Goal: Task Accomplishment & Management: Use online tool/utility

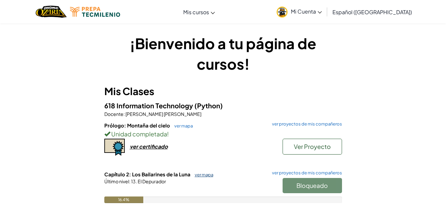
click at [206, 175] on link "ver mapa" at bounding box center [202, 174] width 22 height 5
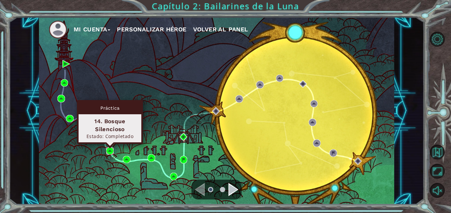
click at [110, 150] on img at bounding box center [110, 151] width 8 height 8
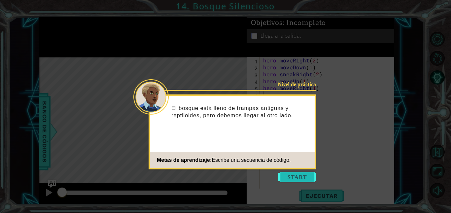
click at [289, 174] on button "Start" at bounding box center [297, 177] width 38 height 11
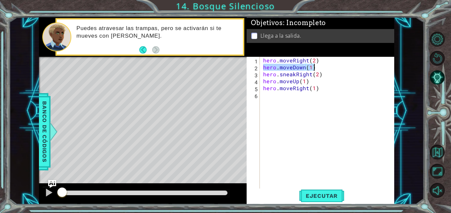
drag, startPoint x: 262, startPoint y: 67, endPoint x: 312, endPoint y: 68, distance: 50.5
click at [312, 68] on div "hero . moveRight ( 2 ) hero . moveDown ( 1 ) hero . sneakRight ( 2 ) hero . mov…" at bounding box center [329, 129] width 134 height 145
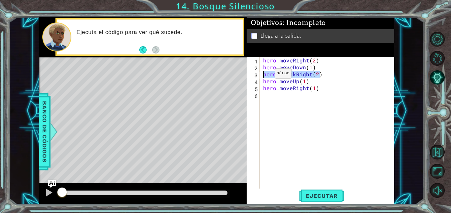
drag, startPoint x: 322, startPoint y: 74, endPoint x: 263, endPoint y: 75, distance: 59.1
click at [263, 75] on div "hero . moveRight ( 2 ) hero . moveDown ( 1 ) hero . sneakRight ( 2 ) hero . mov…" at bounding box center [329, 129] width 134 height 145
drag, startPoint x: 310, startPoint y: 83, endPoint x: 261, endPoint y: 83, distance: 49.5
click at [261, 83] on div "hero.sneakRight(2) 1 2 3 4 5 6 hero . moveRight ( 2 ) hero . moveDown ( 1 ) her…" at bounding box center [319, 123] width 146 height 132
drag, startPoint x: 318, startPoint y: 89, endPoint x: 257, endPoint y: 91, distance: 61.1
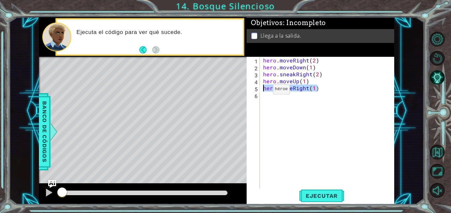
click at [257, 91] on div "hero.moveUp(1) 1 2 3 4 5 6 hero . moveRight ( 2 ) hero . moveDown ( 1 ) hero . …" at bounding box center [319, 123] width 146 height 132
click at [308, 195] on span "Ejecutar" at bounding box center [321, 195] width 45 height 7
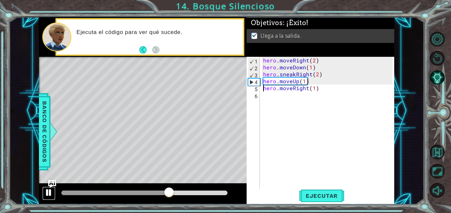
click at [49, 191] on div at bounding box center [49, 192] width 9 height 9
drag, startPoint x: 294, startPoint y: 75, endPoint x: 280, endPoint y: 74, distance: 14.5
click at [280, 74] on div "hero . moveRight ( 2 ) hero . moveDown ( 1 ) hero . sneakRight ( 2 ) hero . mov…" at bounding box center [329, 129] width 134 height 145
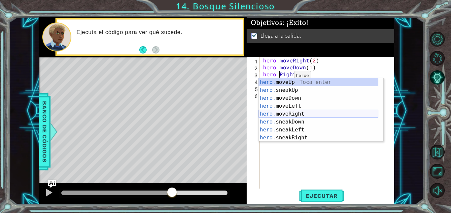
click at [295, 112] on div "hero. moveUp Toca enter hero. sneakUp Toca enter hero. moveDown Toca enter hero…" at bounding box center [318, 117] width 120 height 79
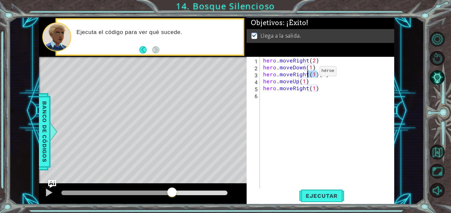
drag, startPoint x: 315, startPoint y: 73, endPoint x: 308, endPoint y: 73, distance: 7.3
click at [308, 73] on div "hero . moveRight ( 2 ) hero . moveDown ( 1 ) hero . moveRight ( 1 ) ( 2 ) hero …" at bounding box center [329, 129] width 134 height 145
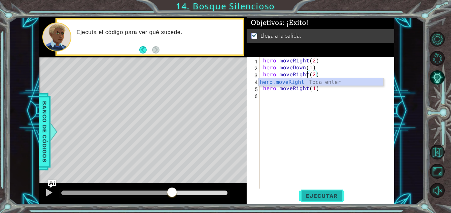
click at [338, 194] on span "Ejecutar" at bounding box center [321, 195] width 45 height 7
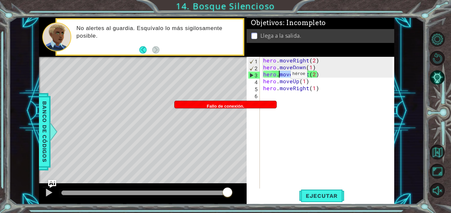
drag, startPoint x: 291, startPoint y: 75, endPoint x: 279, endPoint y: 76, distance: 11.9
click at [279, 76] on div "hero . moveRight ( 2 ) hero . moveDown ( 1 ) hero . moveRight ( 2 ) hero . move…" at bounding box center [329, 129] width 134 height 145
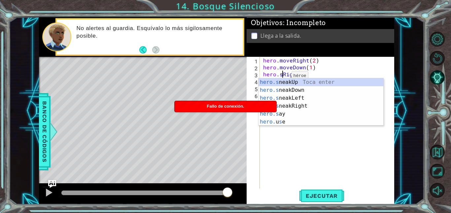
scroll to position [0, 1]
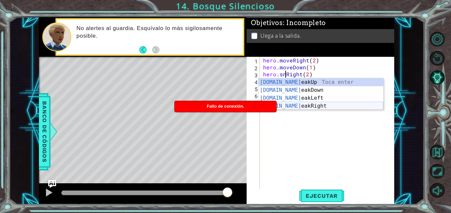
click at [310, 108] on div "[DOMAIN_NAME] eakUp Toca enter [DOMAIN_NAME] eakDown Toca enter [DOMAIN_NAME] e…" at bounding box center [320, 102] width 125 height 48
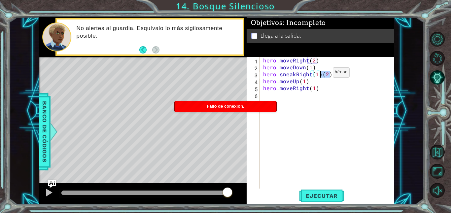
drag, startPoint x: 329, startPoint y: 74, endPoint x: 321, endPoint y: 74, distance: 7.6
click at [321, 74] on div "hero . moveRight ( 2 ) hero . moveDown ( 1 ) hero . sneakRight ( 1 ) ( 2 ) hero…" at bounding box center [329, 129] width 134 height 145
type textarea "hero.sneakRight(1)"
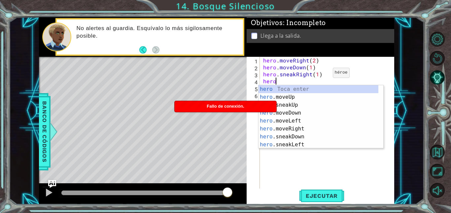
scroll to position [0, 1]
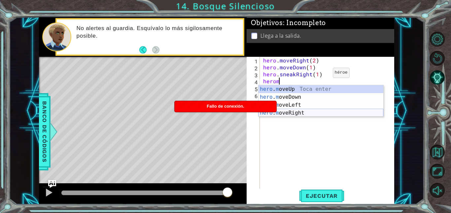
click at [289, 116] on div "hero . m oveUp Toca enter hero . m oveDown Toca enter hero . m oveLeft Toca ent…" at bounding box center [320, 109] width 125 height 48
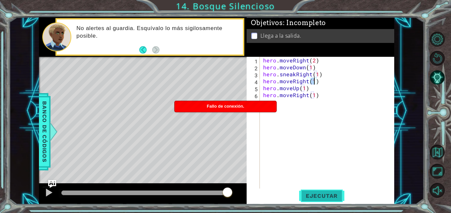
click at [330, 199] on button "Ejecutar" at bounding box center [321, 195] width 45 height 15
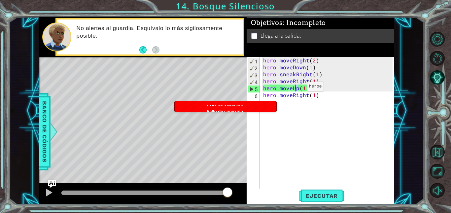
click at [299, 88] on div "hero . moveRight ( 2 ) hero . moveDown ( 1 ) hero . sneakRight ( 1 ) hero . mov…" at bounding box center [329, 129] width 134 height 145
drag, startPoint x: 291, startPoint y: 89, endPoint x: 277, endPoint y: 89, distance: 13.2
click at [277, 89] on div "hero . moveRight ( 2 ) hero . moveDown ( 1 ) hero . sneakRight ( 1 ) hero . mov…" at bounding box center [329, 129] width 134 height 145
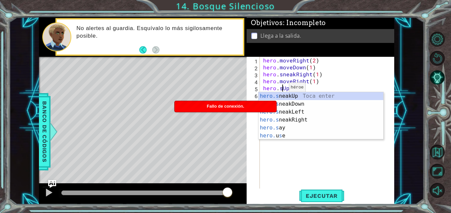
scroll to position [0, 1]
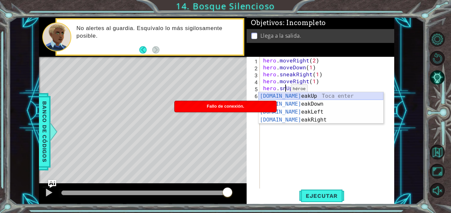
click at [285, 96] on div "[DOMAIN_NAME] eakUp Toca enter [DOMAIN_NAME] eakDown Toca enter [DOMAIN_NAME] e…" at bounding box center [320, 116] width 125 height 48
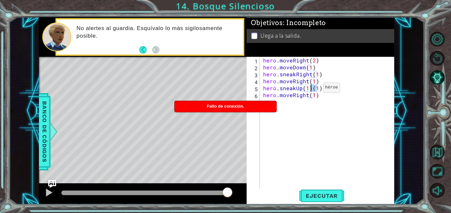
drag, startPoint x: 316, startPoint y: 89, endPoint x: 312, endPoint y: 89, distance: 4.0
click at [312, 89] on div "hero . moveRight ( 2 ) hero . moveDown ( 1 ) hero . sneakRight ( 1 ) hero . mov…" at bounding box center [329, 129] width 134 height 145
drag, startPoint x: 321, startPoint y: 88, endPoint x: 311, endPoint y: 88, distance: 9.9
click at [311, 88] on div "hero . moveRight ( 2 ) hero . moveDown ( 1 ) hero . sneakRight ( 1 ) hero . mov…" at bounding box center [329, 129] width 134 height 145
click at [317, 197] on span "Ejecutar" at bounding box center [321, 195] width 45 height 7
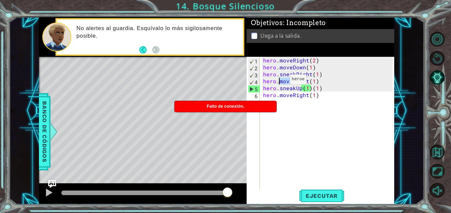
drag, startPoint x: 291, startPoint y: 81, endPoint x: 278, endPoint y: 81, distance: 12.5
click at [278, 81] on div "hero . moveRight ( 2 ) hero . moveDown ( 1 ) hero . sneakRight ( 1 ) hero . mov…" at bounding box center [329, 129] width 134 height 145
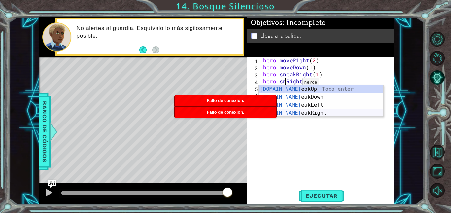
click at [299, 110] on div "[DOMAIN_NAME] eakUp Toca enter [DOMAIN_NAME] eakDown Toca enter [DOMAIN_NAME] e…" at bounding box center [320, 109] width 125 height 48
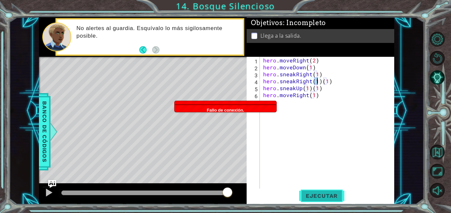
click at [314, 193] on span "Ejecutar" at bounding box center [321, 195] width 45 height 7
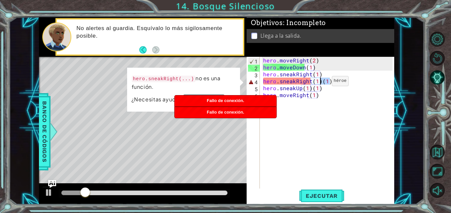
drag, startPoint x: 329, startPoint y: 82, endPoint x: 320, endPoint y: 82, distance: 8.9
click at [320, 82] on div "hero . moveRight ( 2 ) hero . moveDown ( 1 ) hero . sneakRight ( 1 ) hero . sne…" at bounding box center [329, 129] width 134 height 145
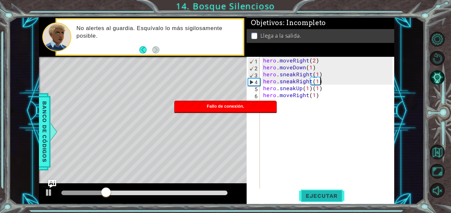
click at [322, 194] on span "Ejecutar" at bounding box center [321, 195] width 45 height 7
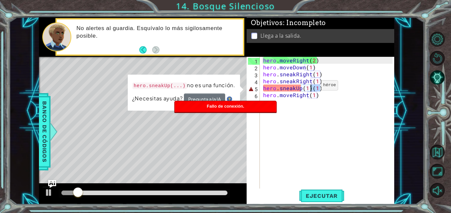
drag, startPoint x: 323, startPoint y: 86, endPoint x: 310, endPoint y: 87, distance: 13.5
click at [310, 87] on div "hero . moveRight ( 2 ) hero . moveDown ( 1 ) hero . sneakRight ( 1 ) hero . sne…" at bounding box center [329, 129] width 134 height 145
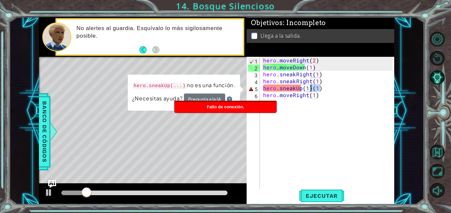
type textarea "hero.sneakUp(1)"
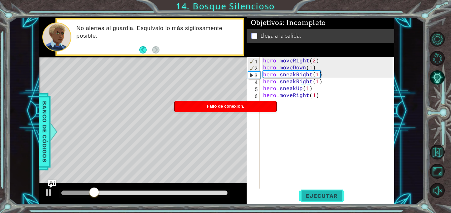
click at [323, 190] on button "Ejecutar" at bounding box center [321, 195] width 45 height 15
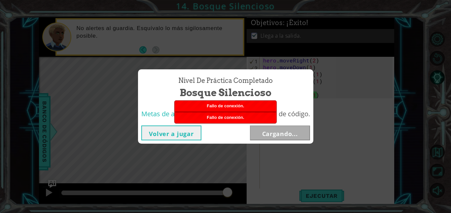
click at [181, 138] on button "Volver a jugar" at bounding box center [171, 132] width 60 height 15
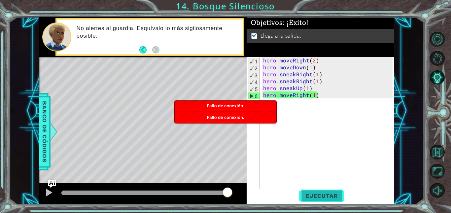
click at [327, 195] on span "Ejecutar" at bounding box center [321, 195] width 45 height 7
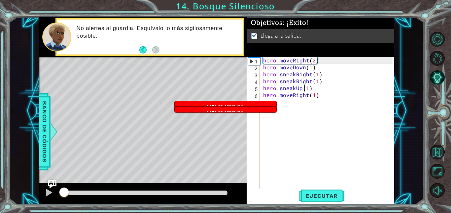
drag, startPoint x: 221, startPoint y: 191, endPoint x: 53, endPoint y: 187, distance: 168.6
click at [53, 187] on div "1 ההההההההההההההההההההההההההההההההההההההההההההההההההההההההההההההההההההההההההההה…" at bounding box center [216, 110] width 355 height 187
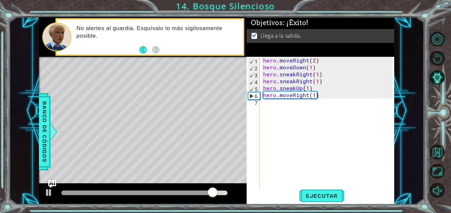
click at [262, 152] on div "hero . moveRight ( 2 ) hero . moveDown ( 1 ) hero . sneakRight ( 1 ) hero . sne…" at bounding box center [329, 129] width 134 height 145
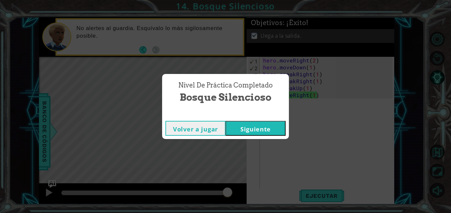
click at [257, 127] on button "Siguiente" at bounding box center [255, 128] width 60 height 15
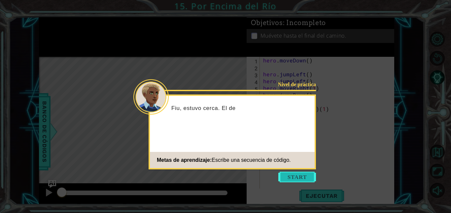
click at [305, 176] on button "Start" at bounding box center [297, 177] width 38 height 11
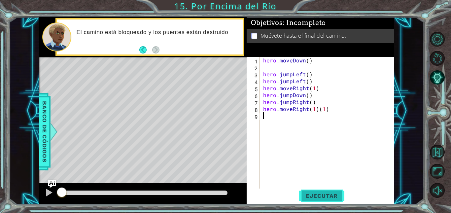
click at [307, 195] on span "Ejecutar" at bounding box center [321, 195] width 45 height 7
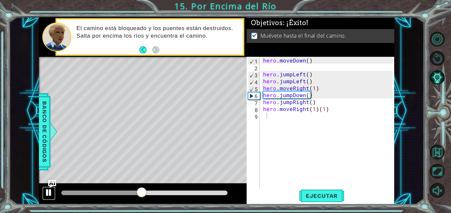
click at [45, 194] on div at bounding box center [49, 192] width 9 height 9
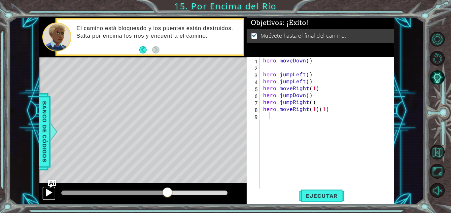
click at [45, 194] on div at bounding box center [49, 192] width 9 height 9
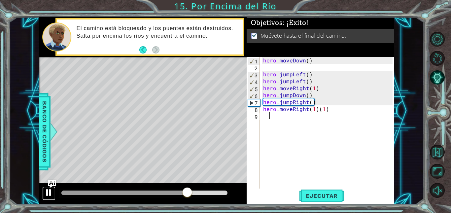
click at [45, 194] on div at bounding box center [49, 192] width 9 height 9
click at [284, 144] on div "hero . moveDown ( ) hero . jumpLeft ( ) hero . jumpLeft ( ) hero . moveRight ( …" at bounding box center [329, 129] width 134 height 145
drag, startPoint x: 311, startPoint y: 58, endPoint x: 257, endPoint y: 59, distance: 54.1
click at [257, 59] on div "1 2 3 4 5 6 7 8 9 hero . moveDown ( ) hero . jumpLeft ( ) hero . jumpLeft ( ) h…" at bounding box center [319, 123] width 146 height 132
type textarea "hero.moveDown()"
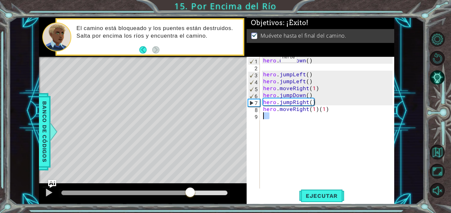
drag, startPoint x: 269, startPoint y: 59, endPoint x: 259, endPoint y: 147, distance: 88.6
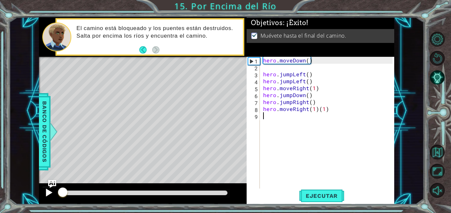
drag, startPoint x: 195, startPoint y: 191, endPoint x: 48, endPoint y: 195, distance: 147.2
click at [48, 195] on div at bounding box center [143, 193] width 208 height 21
drag, startPoint x: 320, startPoint y: 195, endPoint x: 281, endPoint y: 205, distance: 40.3
click at [320, 195] on span "Ejecutar" at bounding box center [321, 195] width 45 height 7
click at [48, 192] on div at bounding box center [49, 192] width 9 height 9
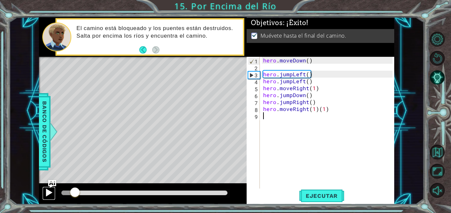
click at [48, 192] on div at bounding box center [49, 192] width 9 height 9
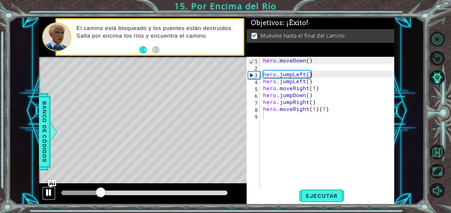
click at [48, 192] on div at bounding box center [49, 192] width 9 height 9
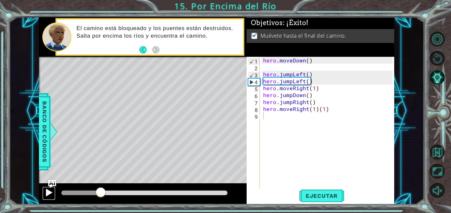
click at [48, 192] on div at bounding box center [49, 192] width 9 height 9
click at [0, 0] on div at bounding box center [0, 0] width 0 height 0
click at [48, 192] on div at bounding box center [49, 192] width 9 height 9
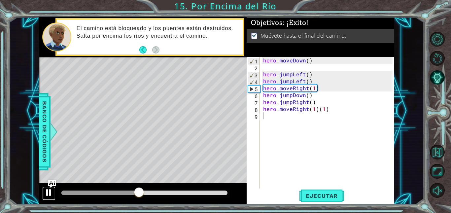
click at [48, 192] on div at bounding box center [49, 192] width 9 height 9
click at [0, 0] on div at bounding box center [0, 0] width 0 height 0
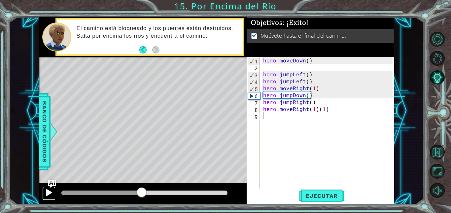
click at [48, 192] on div at bounding box center [49, 192] width 9 height 9
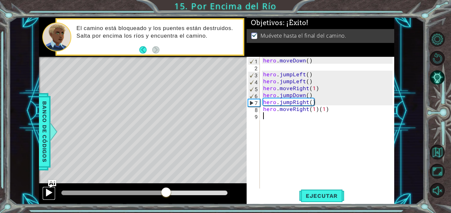
click at [48, 192] on div at bounding box center [49, 192] width 9 height 9
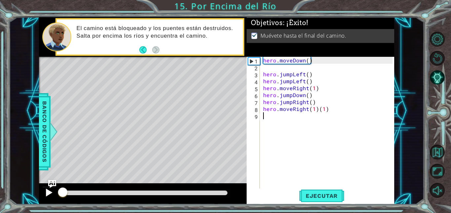
drag, startPoint x: 196, startPoint y: 193, endPoint x: 50, endPoint y: 194, distance: 145.5
click at [50, 194] on div at bounding box center [143, 193] width 208 height 21
click at [49, 190] on div at bounding box center [49, 192] width 9 height 9
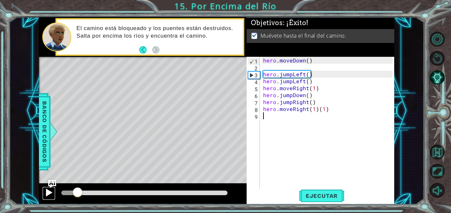
click at [49, 190] on div at bounding box center [49, 192] width 9 height 9
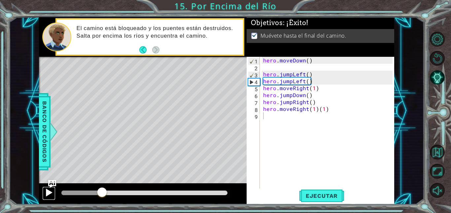
click at [49, 190] on div at bounding box center [49, 192] width 9 height 9
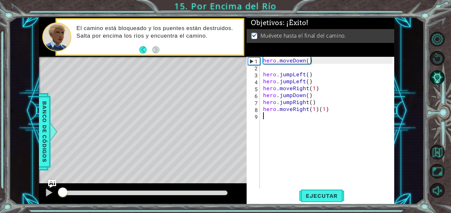
drag, startPoint x: 121, startPoint y: 193, endPoint x: 41, endPoint y: 194, distance: 79.5
click at [41, 194] on div at bounding box center [143, 193] width 208 height 21
click at [45, 190] on div at bounding box center [49, 192] width 9 height 9
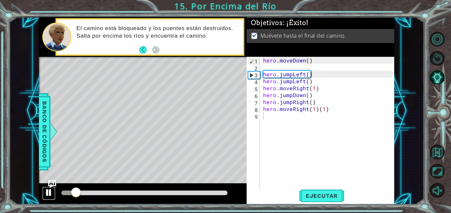
click at [45, 190] on div at bounding box center [49, 192] width 9 height 9
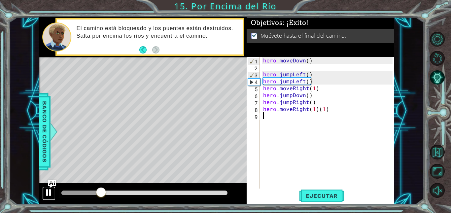
click at [45, 190] on div at bounding box center [49, 192] width 9 height 9
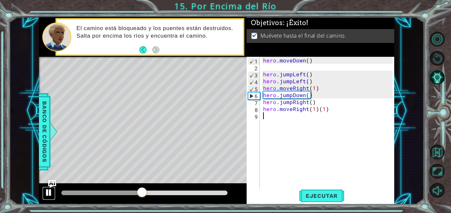
click at [45, 190] on div at bounding box center [49, 192] width 9 height 9
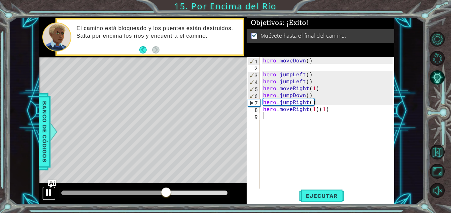
click at [45, 190] on div at bounding box center [49, 192] width 9 height 9
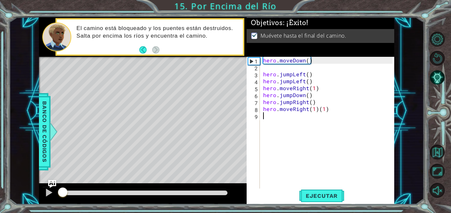
drag, startPoint x: 209, startPoint y: 190, endPoint x: 7, endPoint y: 202, distance: 203.3
click at [7, 202] on div "1 ההההההההההההההההההההההההההההההההההההההההההההההההההההההההההההההההההההההההההההה…" at bounding box center [225, 106] width 451 height 213
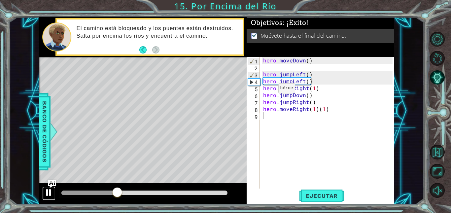
click at [46, 191] on div at bounding box center [49, 192] width 9 height 9
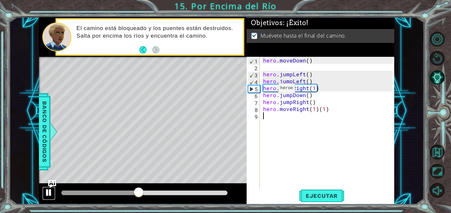
click at [46, 191] on div at bounding box center [49, 192] width 9 height 9
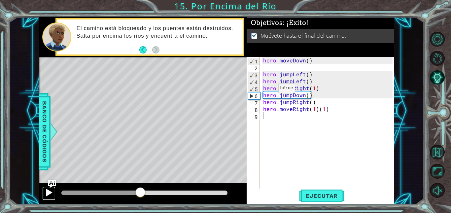
click at [46, 191] on div at bounding box center [49, 192] width 9 height 9
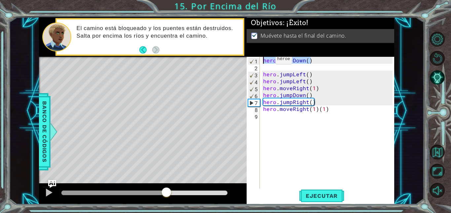
drag, startPoint x: 311, startPoint y: 61, endPoint x: 257, endPoint y: 61, distance: 54.4
click at [257, 61] on div "1 2 3 4 5 6 7 8 9 hero . moveDown ( ) hero . jumpLeft ( ) hero . jumpLeft ( ) h…" at bounding box center [319, 123] width 146 height 132
type textarea "hero.moveDown()"
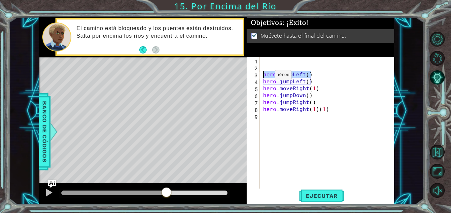
drag, startPoint x: 313, startPoint y: 74, endPoint x: 263, endPoint y: 77, distance: 50.9
click at [263, 77] on div "hero . jumpLeft ( ) hero . jumpLeft ( ) hero . moveRight ( 1 ) hero . jumpDown …" at bounding box center [329, 129] width 134 height 145
drag, startPoint x: 309, startPoint y: 80, endPoint x: 263, endPoint y: 83, distance: 46.6
click at [263, 83] on div "hero . jumpLeft ( ) hero . jumpLeft ( ) hero . moveRight ( 1 ) hero . jumpDown …" at bounding box center [329, 129] width 134 height 145
drag, startPoint x: 318, startPoint y: 87, endPoint x: 264, endPoint y: 88, distance: 54.1
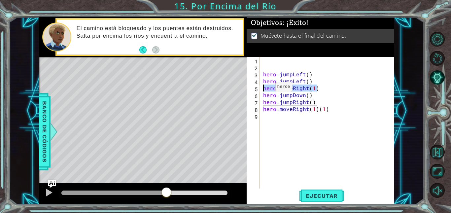
click at [264, 88] on div "hero . jumpLeft ( ) hero . jumpLeft ( ) hero . moveRight ( 1 ) hero . jumpDown …" at bounding box center [329, 129] width 134 height 145
drag, startPoint x: 310, startPoint y: 97, endPoint x: 264, endPoint y: 95, distance: 46.9
click at [264, 95] on div "hero . jumpLeft ( ) hero . jumpLeft ( ) hero . moveRight ( 1 ) hero . jumpDown …" at bounding box center [329, 129] width 134 height 145
drag, startPoint x: 312, startPoint y: 102, endPoint x: 262, endPoint y: 103, distance: 49.8
click at [262, 103] on div "hero . jumpLeft ( ) hero . jumpLeft ( ) hero . moveRight ( 1 ) hero . jumpDown …" at bounding box center [329, 129] width 134 height 145
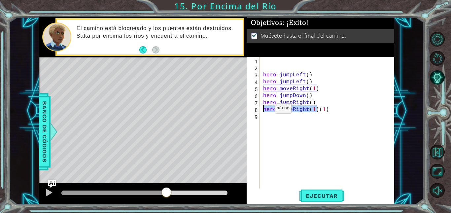
drag, startPoint x: 316, startPoint y: 108, endPoint x: 263, endPoint y: 110, distance: 52.8
click at [263, 110] on div "hero . jumpLeft ( ) hero . jumpLeft ( ) hero . moveRight ( 1 ) hero . jumpDown …" at bounding box center [329, 129] width 134 height 145
click at [318, 194] on span "Ejecutar" at bounding box center [321, 195] width 45 height 7
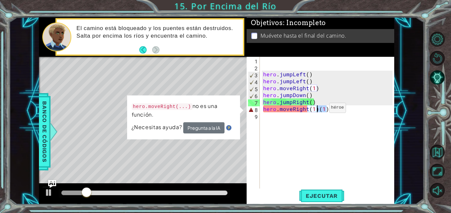
drag, startPoint x: 333, startPoint y: 109, endPoint x: 318, endPoint y: 109, distance: 15.2
click at [318, 109] on div "hero . jumpLeft ( ) hero . jumpLeft ( ) hero . moveRight ( 1 ) hero . jumpDown …" at bounding box center [329, 129] width 134 height 145
type textarea "hero.moveRight(1)"
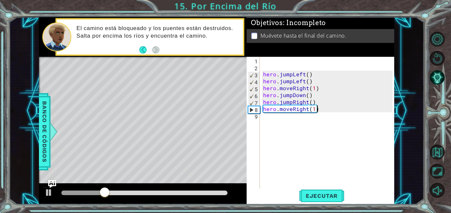
click at [264, 64] on div "hero . jumpLeft ( ) hero . jumpLeft ( ) hero . moveRight ( 1 ) hero . jumpDown …" at bounding box center [329, 129] width 134 height 145
click at [264, 65] on div "hero . jumpLeft ( ) hero . jumpLeft ( ) hero . moveRight ( 1 ) hero . jumpDown …" at bounding box center [329, 129] width 134 height 145
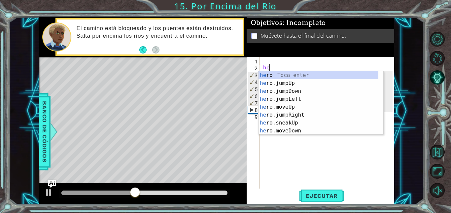
type textarea "her"
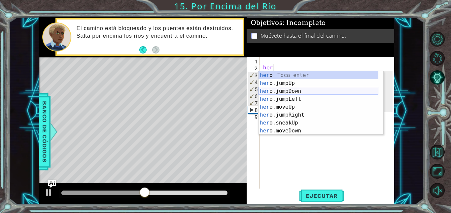
click at [272, 90] on div "her o Toca enter her o.jumpUp Toca enter her o.jumpDown Toca enter her o.jumpLe…" at bounding box center [318, 110] width 120 height 79
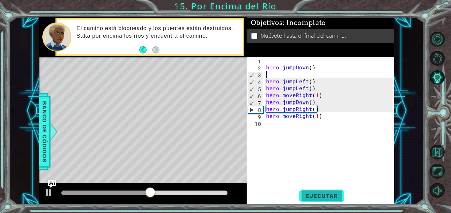
click at [328, 195] on span "Ejecutar" at bounding box center [321, 195] width 45 height 7
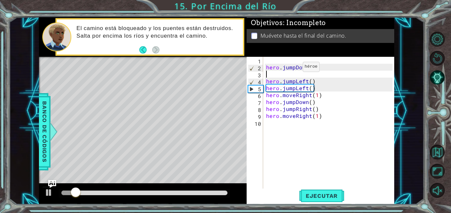
click at [294, 68] on div "hero . jumpDown ( ) hero . jumpLeft ( ) hero . jumpLeft ( ) hero . moveRight ( …" at bounding box center [330, 129] width 131 height 145
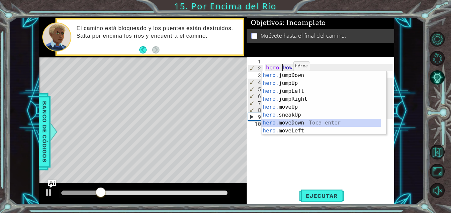
click at [297, 123] on div "hero. jumpDown Toca enter hero. jumpUp Toca enter hero. jumpLeft Toca enter her…" at bounding box center [321, 110] width 120 height 79
type textarea "hero.moveDown(1)"
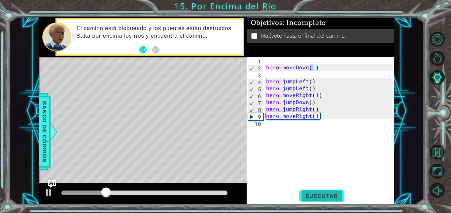
click at [317, 200] on button "Ejecutar" at bounding box center [321, 195] width 45 height 15
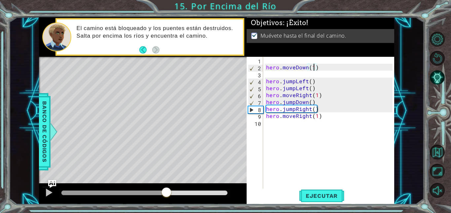
drag, startPoint x: 101, startPoint y: 190, endPoint x: 167, endPoint y: 190, distance: 65.7
click at [167, 190] on div at bounding box center [166, 193] width 12 height 12
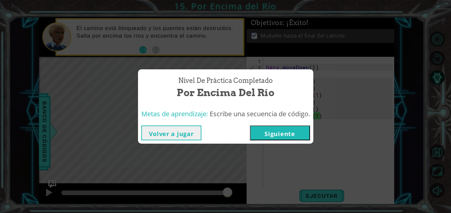
click at [277, 130] on button "Siguiente" at bounding box center [280, 132] width 60 height 15
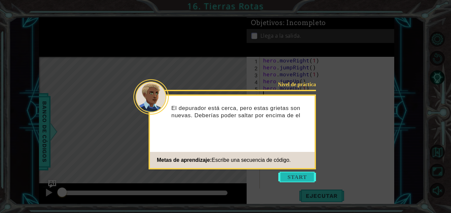
click at [295, 178] on button "Start" at bounding box center [297, 177] width 38 height 11
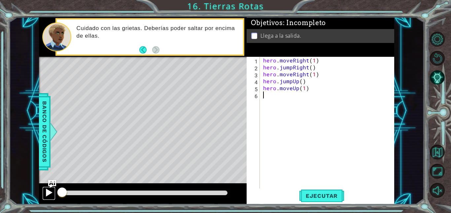
click at [49, 191] on div at bounding box center [49, 192] width 9 height 9
click at [47, 189] on div at bounding box center [49, 192] width 9 height 9
click at [309, 191] on button "Ejecutar" at bounding box center [321, 195] width 45 height 15
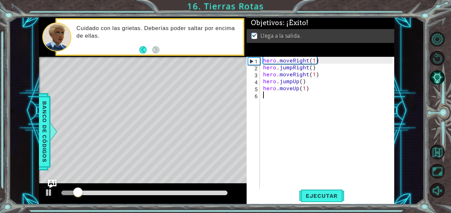
click at [48, 187] on img "Ask AI" at bounding box center [52, 183] width 9 height 9
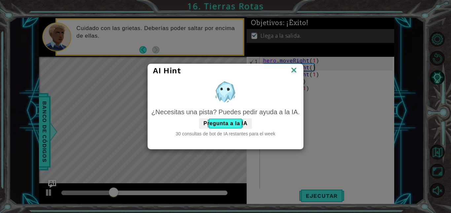
click at [289, 71] on div "AI Hint" at bounding box center [225, 71] width 145 height 10
click at [292, 70] on img at bounding box center [293, 71] width 9 height 10
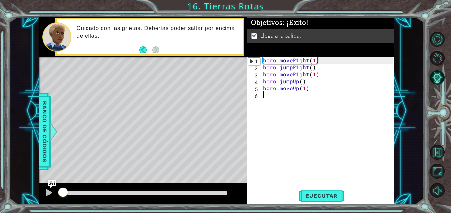
drag, startPoint x: 162, startPoint y: 192, endPoint x: 47, endPoint y: 185, distance: 115.3
click at [47, 185] on div at bounding box center [143, 193] width 208 height 21
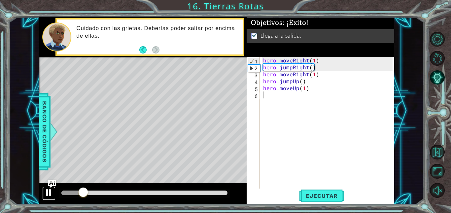
click at [48, 192] on div at bounding box center [49, 192] width 9 height 9
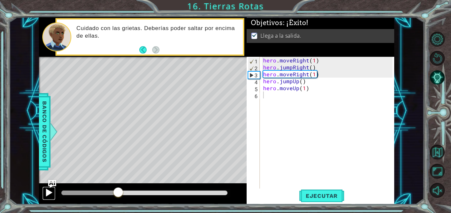
click at [48, 192] on div at bounding box center [49, 192] width 9 height 9
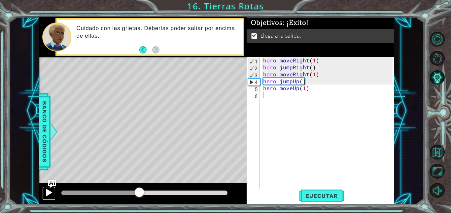
click at [48, 192] on div at bounding box center [49, 192] width 9 height 9
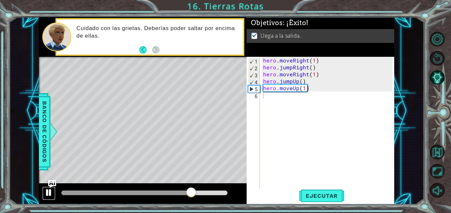
click at [48, 192] on div at bounding box center [49, 192] width 9 height 9
drag, startPoint x: 318, startPoint y: 61, endPoint x: 263, endPoint y: 60, distance: 54.5
click at [263, 60] on div "hero . moveRight ( 1 ) hero . jumpRight ( ) hero . moveRight ( 1 ) hero . jumpU…" at bounding box center [329, 129] width 134 height 145
drag, startPoint x: 315, startPoint y: 67, endPoint x: 263, endPoint y: 67, distance: 52.1
click at [263, 67] on div "hero . moveRight ( 1 ) hero . jumpRight ( ) hero . moveRight ( 1 ) hero . jumpU…" at bounding box center [329, 129] width 134 height 145
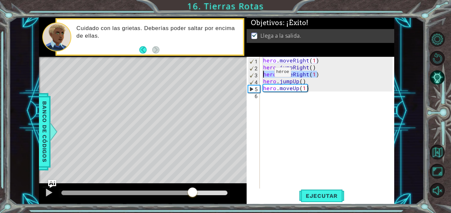
drag, startPoint x: 316, startPoint y: 74, endPoint x: 263, endPoint y: 74, distance: 53.4
click at [263, 74] on div "hero . moveRight ( 1 ) hero . jumpRight ( ) hero . moveRight ( 1 ) hero . jumpU…" at bounding box center [329, 129] width 134 height 145
drag, startPoint x: 305, startPoint y: 81, endPoint x: 263, endPoint y: 80, distance: 42.6
click at [263, 80] on div "hero . moveRight ( 1 ) hero . jumpRight ( ) hero . moveRight ( 1 ) hero . jumpU…" at bounding box center [329, 129] width 134 height 145
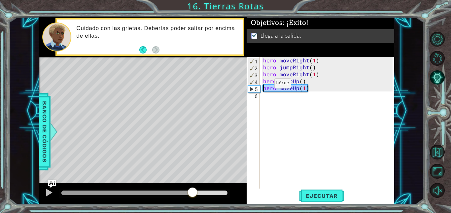
drag, startPoint x: 312, startPoint y: 87, endPoint x: 262, endPoint y: 85, distance: 49.9
click at [262, 85] on div "hero . moveRight ( 1 ) hero . jumpRight ( ) hero . moveRight ( 1 ) hero . jumpU…" at bounding box center [329, 129] width 134 height 145
type textarea "hero.moveUp(1)"
click at [307, 86] on div "hero . moveRight ( 1 ) hero . jumpRight ( ) hero . moveRight ( 1 ) hero . jumpU…" at bounding box center [327, 123] width 131 height 132
drag, startPoint x: 307, startPoint y: 86, endPoint x: 259, endPoint y: 86, distance: 48.8
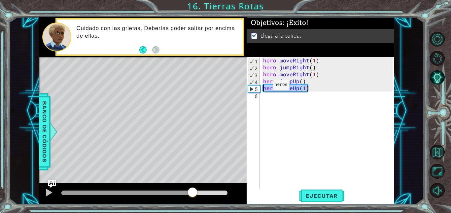
click at [259, 86] on div "hero.moveUp(1) 1 2 3 4 5 6 hero . moveRight ( 1 ) hero . jumpRight ( ) hero . m…" at bounding box center [319, 123] width 146 height 132
click at [47, 191] on div at bounding box center [49, 192] width 9 height 9
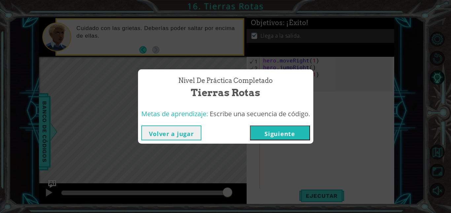
click at [156, 138] on button "Volver a jugar" at bounding box center [171, 132] width 60 height 15
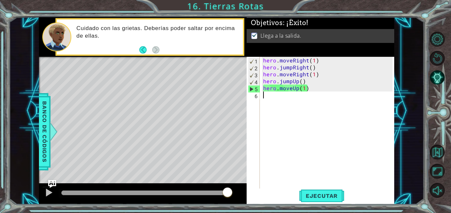
click at [277, 96] on div "hero . moveRight ( 1 ) hero . jumpRight ( ) hero . moveRight ( 1 ) hero . jumpU…" at bounding box center [329, 129] width 134 height 145
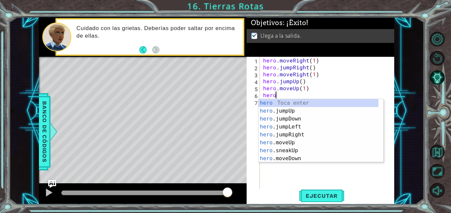
scroll to position [0, 1]
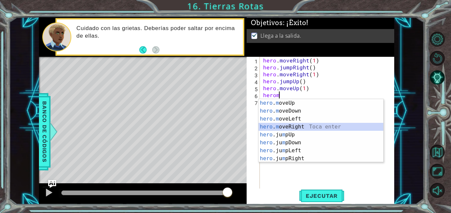
click at [308, 127] on div "hero . m oveUp Toca enter hero . m oveDown Toca enter hero . m oveLeft Toca ent…" at bounding box center [320, 138] width 125 height 79
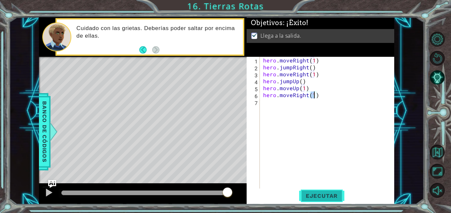
type textarea "hero.moveRight(1)"
click at [318, 192] on button "Ejecutar" at bounding box center [321, 195] width 45 height 15
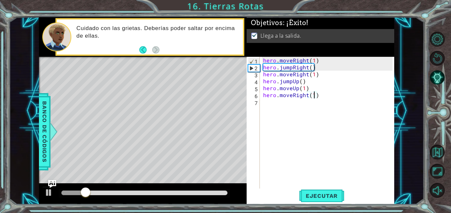
click at [323, 95] on div "hero . moveRight ( 1 ) hero . jumpRight ( ) hero . moveRight ( 1 ) hero . jumpU…" at bounding box center [329, 129] width 134 height 145
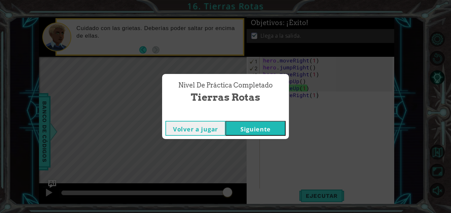
click at [257, 132] on button "Siguiente" at bounding box center [255, 128] width 60 height 15
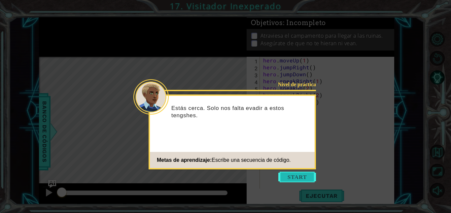
click at [296, 175] on button "Start" at bounding box center [297, 177] width 38 height 11
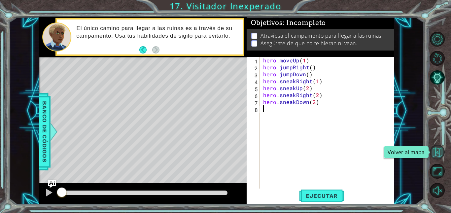
click at [439, 155] on button "Volver al mapa" at bounding box center [437, 151] width 15 height 15
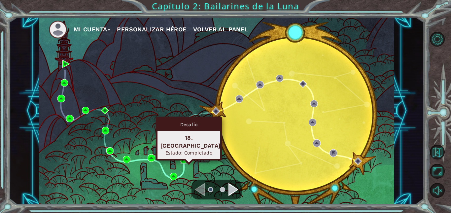
click at [180, 161] on img at bounding box center [184, 160] width 8 height 8
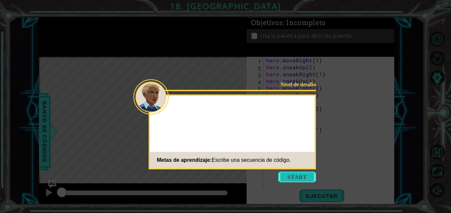
click at [283, 177] on button "Start" at bounding box center [297, 177] width 38 height 11
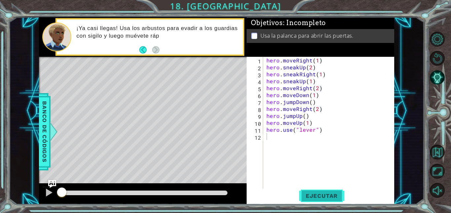
click at [314, 194] on span "Ejecutar" at bounding box center [321, 195] width 45 height 7
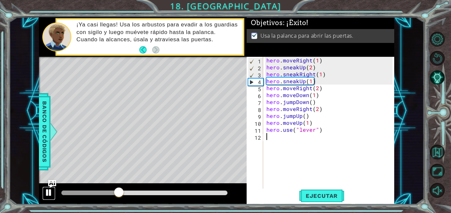
click at [47, 189] on div at bounding box center [49, 192] width 9 height 9
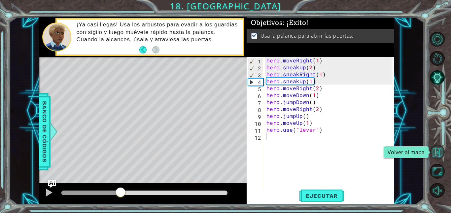
click at [437, 151] on button "Volver al mapa" at bounding box center [437, 151] width 15 height 15
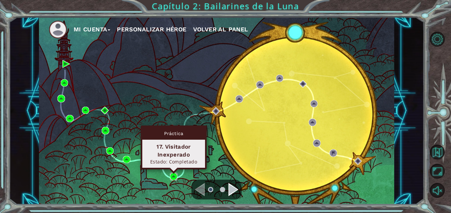
click at [173, 178] on img at bounding box center [174, 177] width 8 height 8
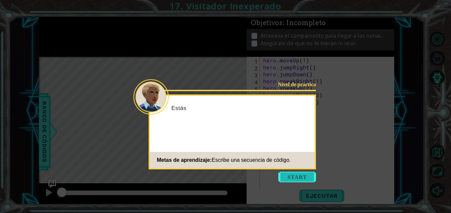
click at [280, 174] on button "Start" at bounding box center [297, 177] width 38 height 11
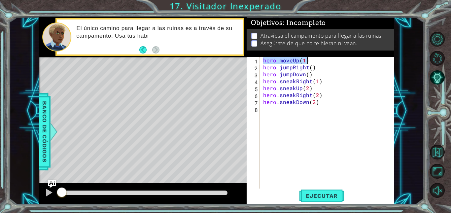
drag, startPoint x: 263, startPoint y: 61, endPoint x: 308, endPoint y: 59, distance: 45.2
click at [308, 59] on div "hero . moveUp ( 1 ) hero . jumpRight ( ) hero . jumpDown ( ) hero . sneakRight …" at bounding box center [329, 129] width 134 height 145
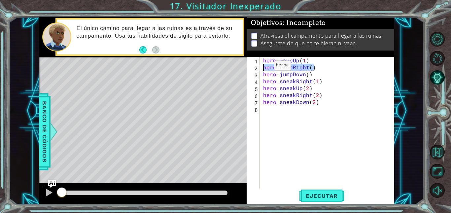
drag, startPoint x: 314, startPoint y: 68, endPoint x: 263, endPoint y: 67, distance: 51.2
click at [263, 67] on div "hero . moveUp ( 1 ) hero . jumpRight ( ) hero . jumpDown ( ) hero . sneakRight …" at bounding box center [329, 129] width 134 height 145
drag, startPoint x: 309, startPoint y: 74, endPoint x: 264, endPoint y: 76, distance: 45.6
click at [264, 76] on div "hero . moveUp ( 1 ) hero . jumpRight ( ) hero . jumpDown ( ) hero . sneakRight …" at bounding box center [329, 129] width 134 height 145
drag, startPoint x: 322, startPoint y: 80, endPoint x: 262, endPoint y: 83, distance: 59.5
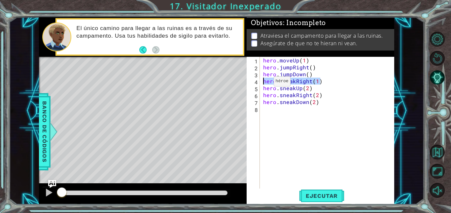
click at [262, 83] on div "hero . moveUp ( 1 ) hero . jumpRight ( ) hero . jumpDown ( ) hero . sneakRight …" at bounding box center [329, 129] width 134 height 145
drag, startPoint x: 312, startPoint y: 87, endPoint x: 263, endPoint y: 89, distance: 49.2
click at [263, 89] on div "hero . moveUp ( 1 ) hero . jumpRight ( ) hero . jumpDown ( ) hero . sneakRight …" at bounding box center [329, 129] width 134 height 145
drag, startPoint x: 320, startPoint y: 94, endPoint x: 260, endPoint y: 97, distance: 59.8
click at [260, 97] on div "hero.sneakUp(2) 1 2 3 4 5 6 7 8 hero . moveUp ( 1 ) hero . jumpRight ( ) hero .…" at bounding box center [319, 123] width 146 height 132
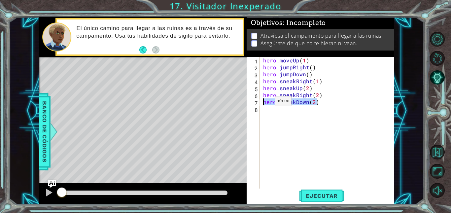
drag, startPoint x: 316, startPoint y: 103, endPoint x: 263, endPoint y: 103, distance: 53.1
click at [263, 103] on div "hero . moveUp ( 1 ) hero . jumpRight ( ) hero . jumpDown ( ) hero . sneakRight …" at bounding box center [329, 129] width 134 height 145
click at [293, 102] on div "hero . moveUp ( 1 ) hero . jumpRight ( ) hero . jumpDown ( ) hero . sneakRight …" at bounding box center [327, 123] width 131 height 132
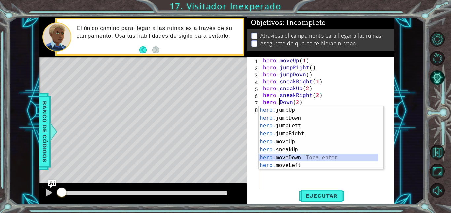
click at [292, 154] on div "hero. jumpUp Toca enter hero. jumpDown Toca enter hero. jumpLeft Toca enter her…" at bounding box center [318, 145] width 120 height 79
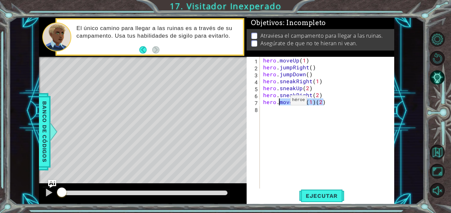
drag, startPoint x: 324, startPoint y: 102, endPoint x: 279, endPoint y: 102, distance: 45.2
click at [279, 102] on div "hero . moveUp ( 1 ) hero . jumpRight ( ) hero . jumpDown ( ) hero . sneakRight …" at bounding box center [329, 129] width 134 height 145
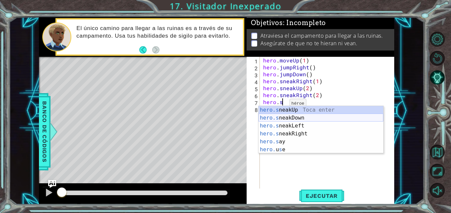
click at [283, 119] on div "hero.s neakUp Toca enter hero.s neakDown Toca enter hero.s neakLeft Toca enter …" at bounding box center [320, 137] width 125 height 63
type textarea "hero.sneakDown(1)"
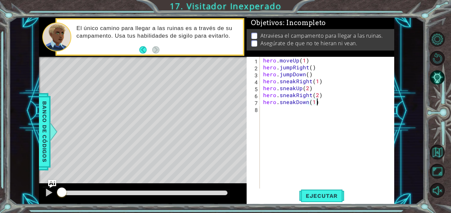
click at [325, 103] on div "hero . moveUp ( 1 ) hero . jumpRight ( ) hero . jumpDown ( ) hero . sneakRight …" at bounding box center [329, 129] width 134 height 145
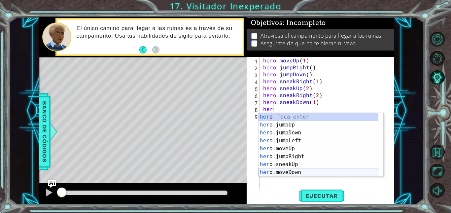
click at [297, 173] on div "her o Toca enter her o.jumpUp Toca enter her o.jumpDown Toca enter her o.jumpLe…" at bounding box center [318, 152] width 120 height 79
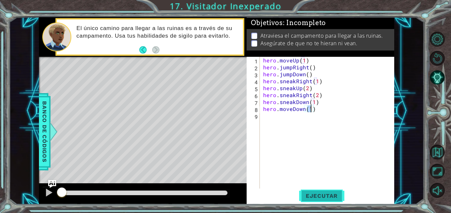
type textarea "hero.moveDown(1)"
click at [321, 197] on span "Ejecutar" at bounding box center [321, 195] width 45 height 7
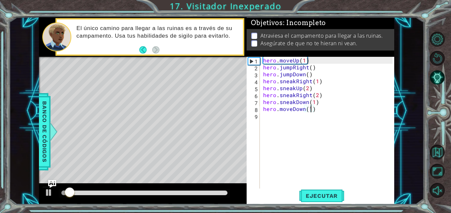
click at [345, 149] on div "hero . moveUp ( 1 ) hero . jumpRight ( ) hero . jumpDown ( ) hero . sneakRight …" at bounding box center [329, 129] width 134 height 145
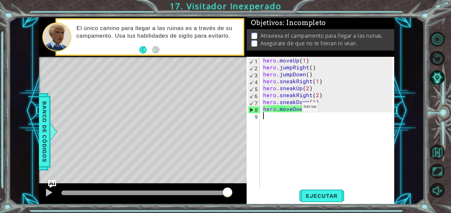
click at [290, 109] on div "hero . moveUp ( 1 ) hero . jumpRight ( ) hero . jumpDown ( ) hero . sneakRight …" at bounding box center [329, 129] width 134 height 145
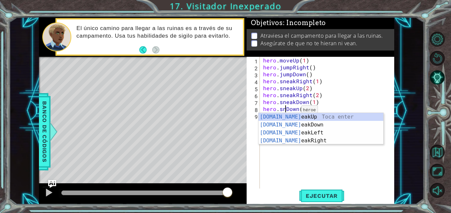
scroll to position [0, 1]
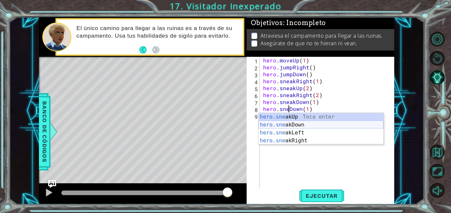
click at [296, 122] on div "hero.sne akUp Toca enter hero.sne akDown Toca enter hero.sne akLeft Toca enter …" at bounding box center [320, 137] width 125 height 48
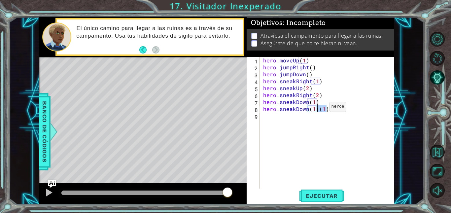
drag, startPoint x: 323, startPoint y: 109, endPoint x: 318, endPoint y: 108, distance: 5.0
click at [318, 108] on div "hero . moveUp ( 1 ) hero . jumpRight ( ) hero . jumpDown ( ) hero . sneakRight …" at bounding box center [329, 129] width 134 height 145
type textarea "hero.sneakDown(1)"
click at [308, 193] on span "Ejecutar" at bounding box center [321, 195] width 45 height 7
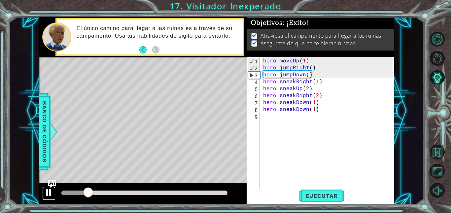
click at [48, 191] on div at bounding box center [49, 192] width 9 height 9
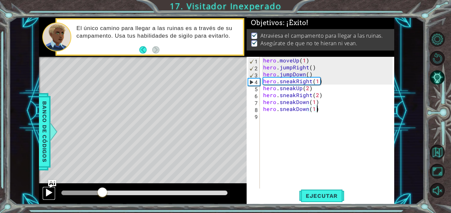
click at [48, 191] on div at bounding box center [49, 192] width 9 height 9
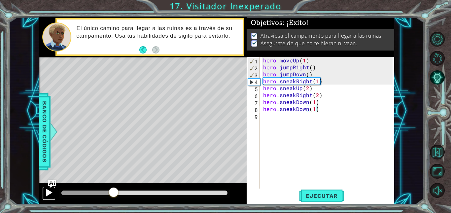
click at [0, 0] on div at bounding box center [0, 0] width 0 height 0
click at [48, 191] on div at bounding box center [49, 192] width 9 height 9
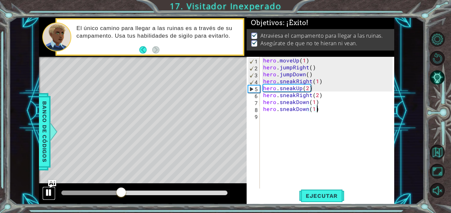
click at [48, 191] on div at bounding box center [49, 192] width 9 height 9
click at [47, 191] on div at bounding box center [49, 192] width 9 height 9
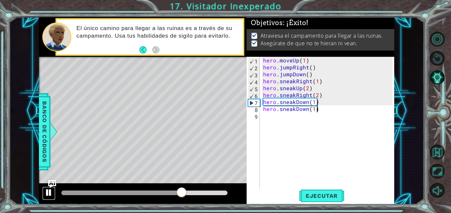
click at [47, 189] on div at bounding box center [49, 192] width 9 height 9
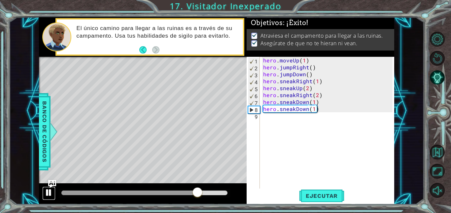
click at [47, 189] on div at bounding box center [49, 192] width 9 height 9
click at [47, 190] on div at bounding box center [49, 192] width 9 height 9
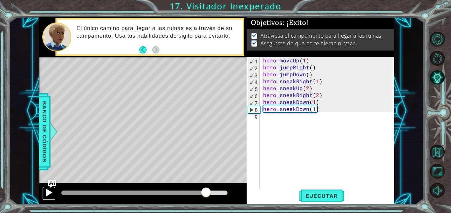
click at [47, 190] on div at bounding box center [49, 192] width 9 height 9
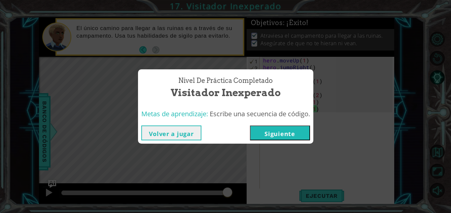
click at [290, 136] on button "Siguiente" at bounding box center [280, 132] width 60 height 15
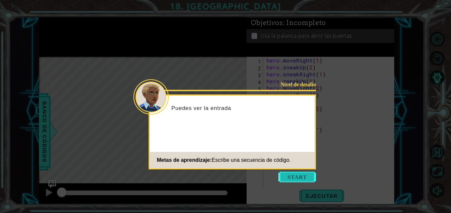
click at [305, 177] on button "Start" at bounding box center [297, 177] width 38 height 11
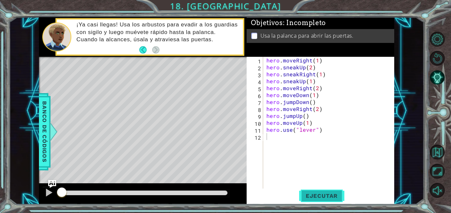
click at [311, 190] on button "Ejecutar" at bounding box center [321, 195] width 45 height 15
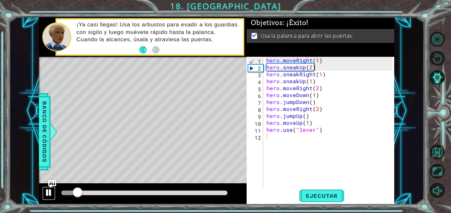
click at [48, 190] on div at bounding box center [49, 192] width 9 height 9
